Goal: Navigation & Orientation: Go to known website

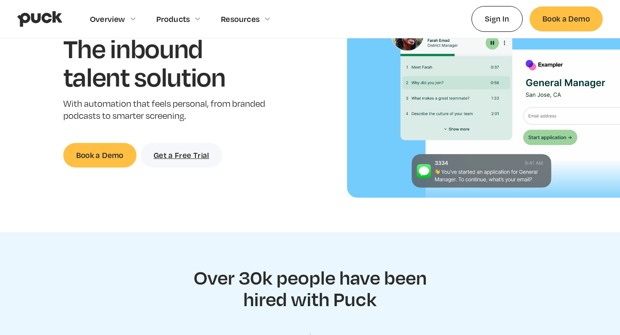
scroll to position [105, 0]
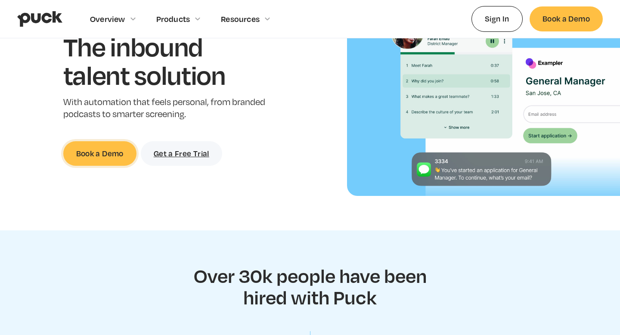
click at [122, 161] on link "Book a Demo" at bounding box center [99, 153] width 73 height 25
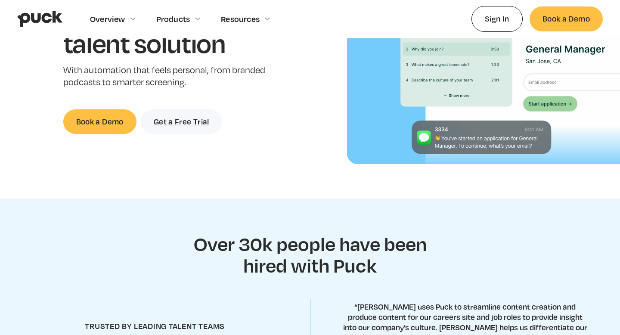
scroll to position [227, 0]
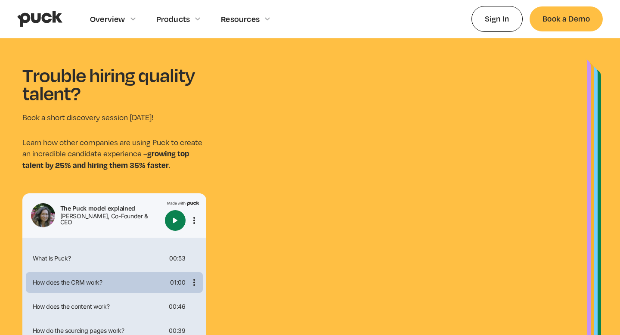
click at [136, 280] on div "How does the CRM work?" at bounding box center [98, 283] width 138 height 6
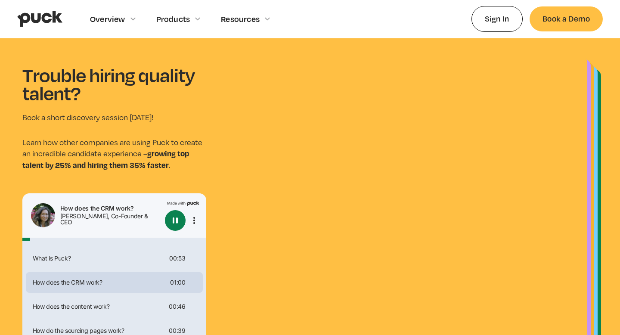
click at [34, 16] on img "home" at bounding box center [39, 19] width 45 height 16
type input "0.0451719166666667"
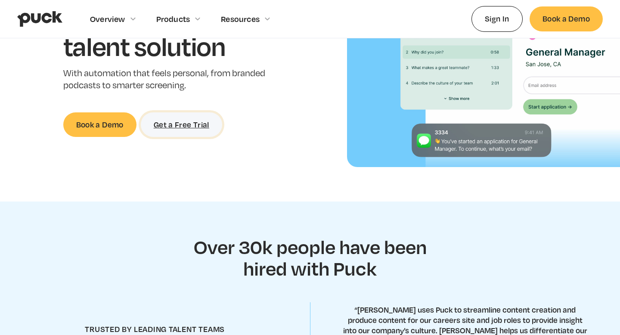
scroll to position [138, 0]
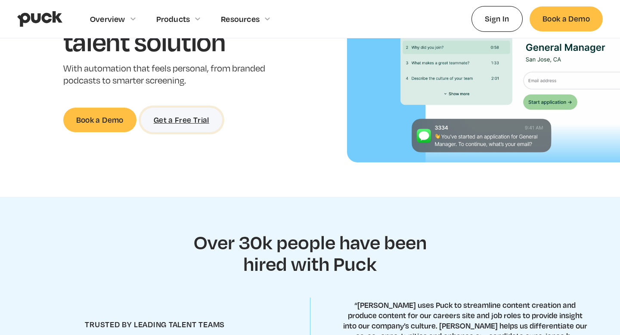
click at [168, 124] on link "Get a Free Trial" at bounding box center [181, 120] width 81 height 25
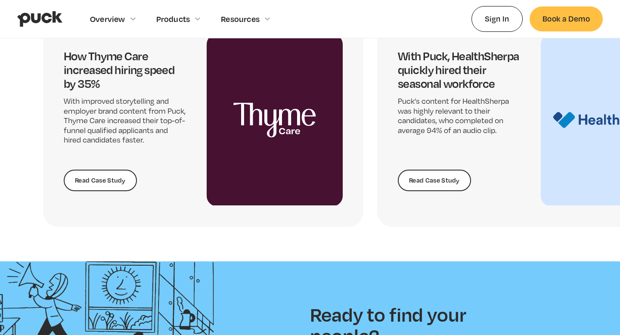
scroll to position [2237, 0]
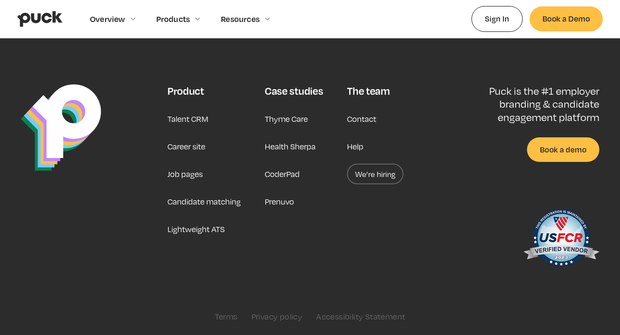
click at [383, 174] on link "We’re hiring" at bounding box center [375, 174] width 56 height 21
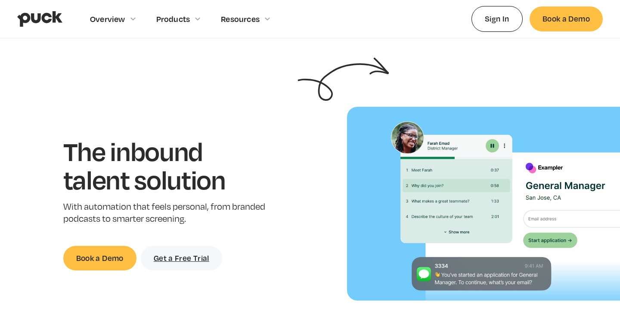
click at [52, 12] on img "home" at bounding box center [39, 19] width 45 height 16
